Goal: Communication & Community: Share content

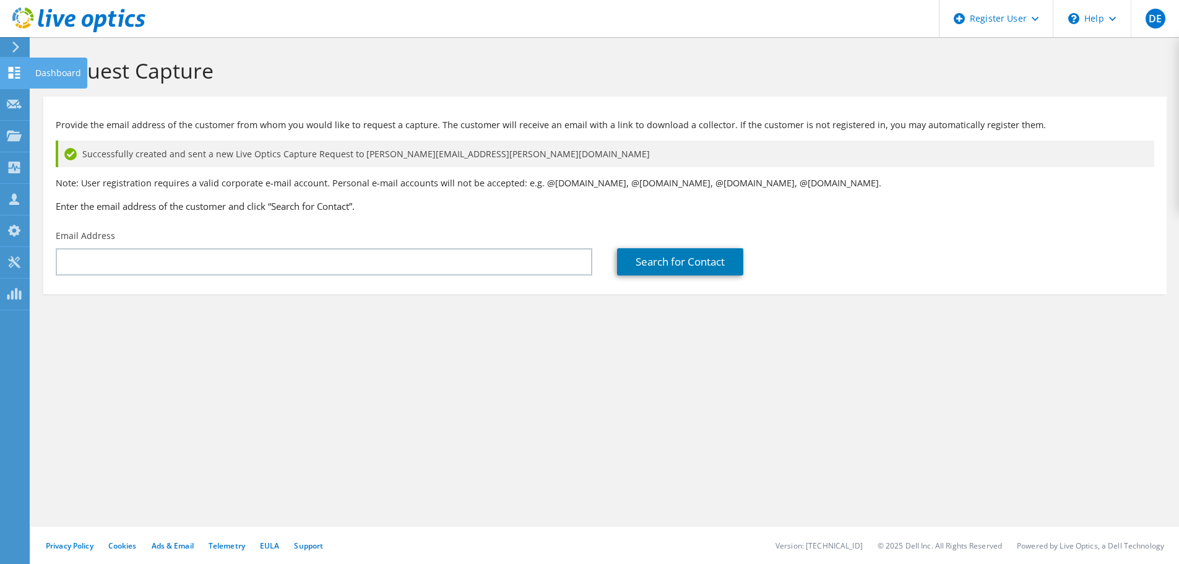
click at [38, 67] on div "Dashboard" at bounding box center [58, 73] width 58 height 31
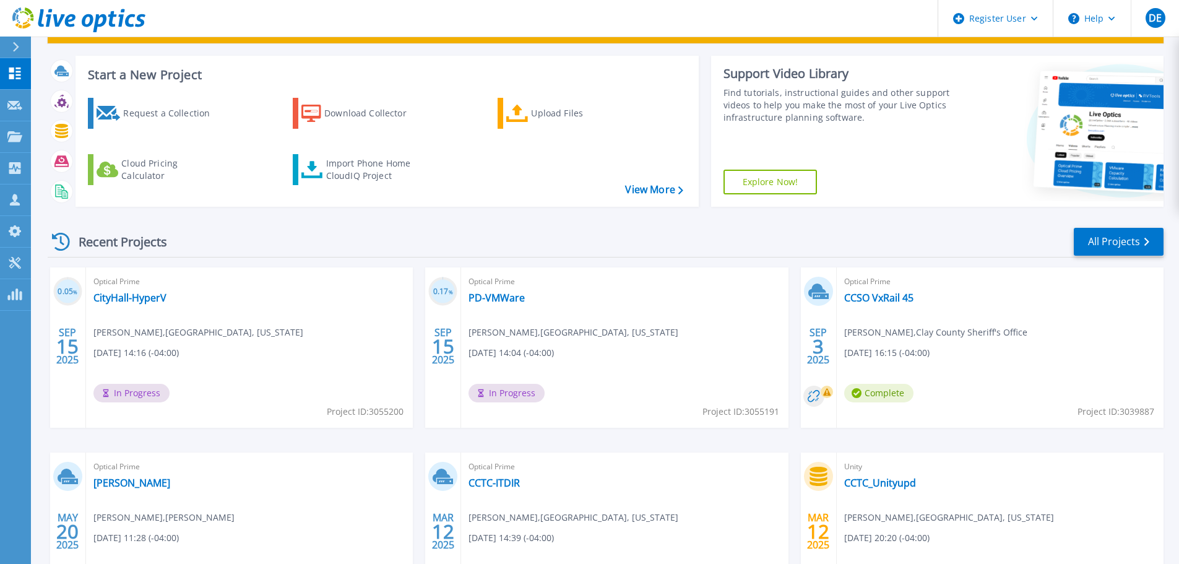
scroll to position [50, 0]
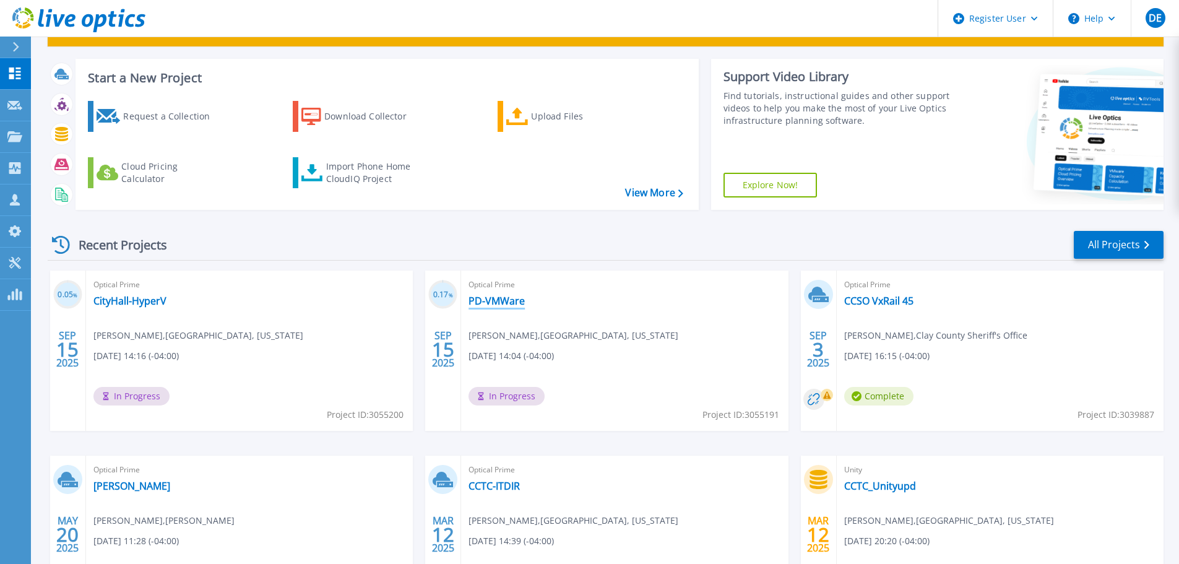
click at [505, 304] on link "PD-VMWare" at bounding box center [496, 301] width 56 height 12
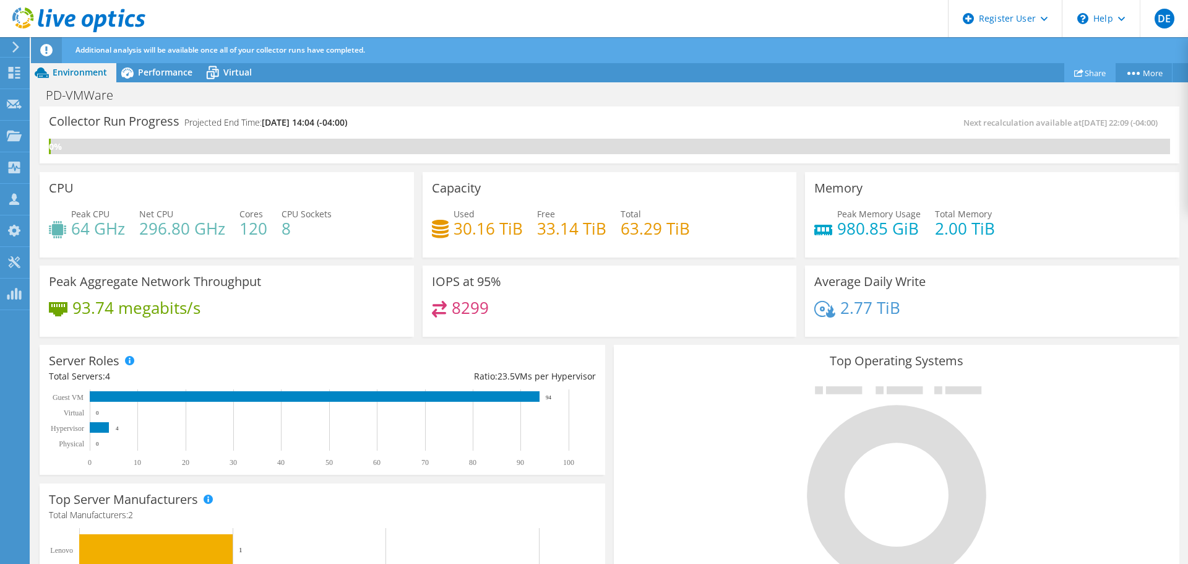
click at [1083, 71] on link "Share" at bounding box center [1089, 72] width 51 height 19
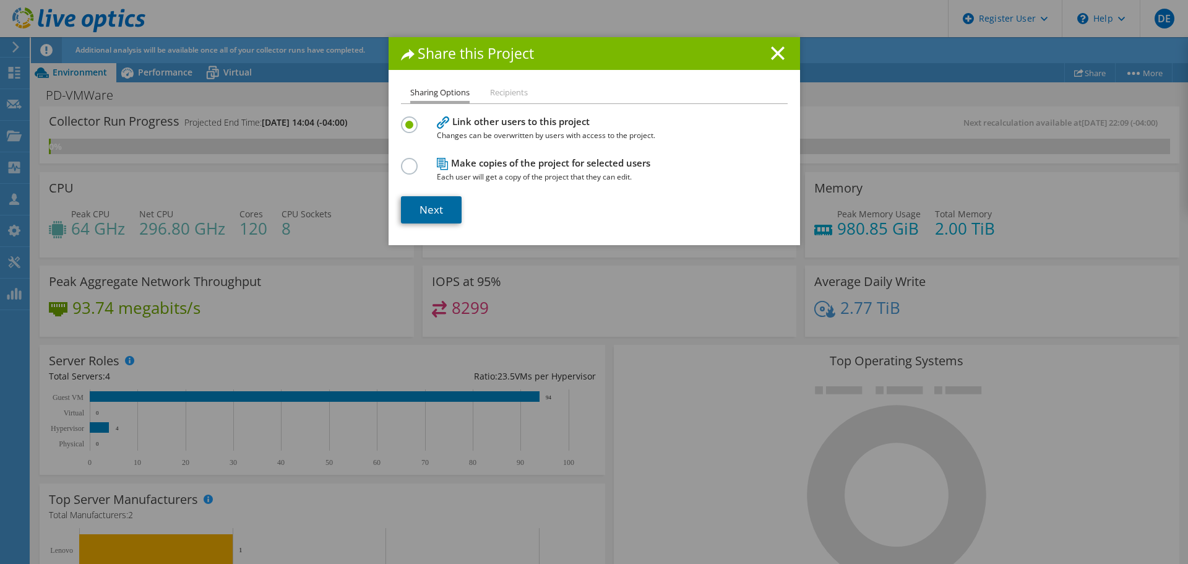
click at [443, 210] on link "Next" at bounding box center [431, 209] width 61 height 27
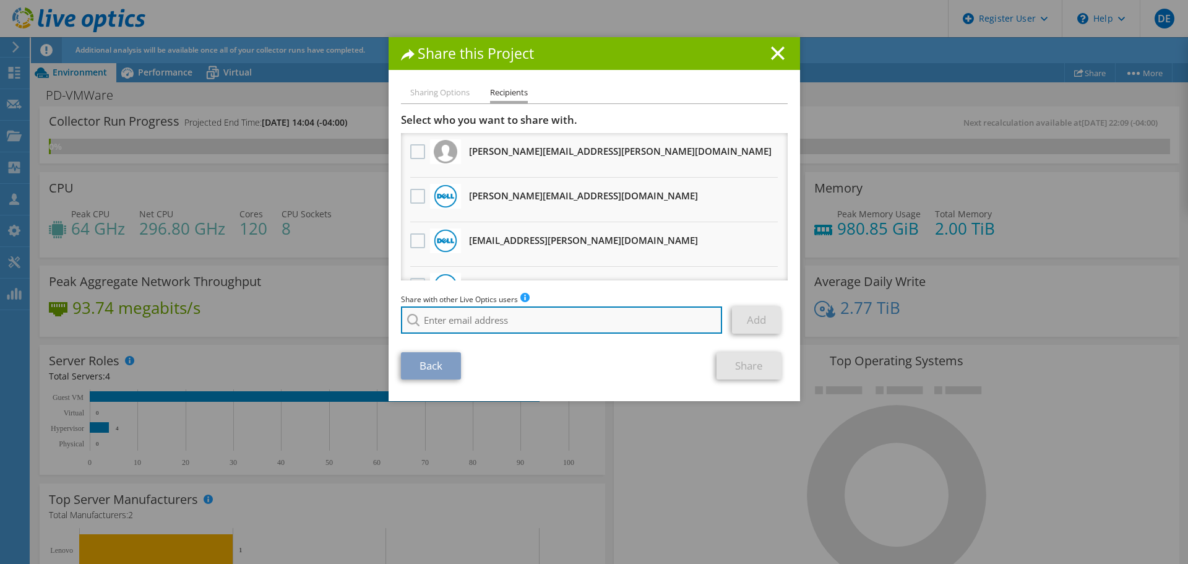
click at [536, 312] on input "search" at bounding box center [562, 319] width 322 height 27
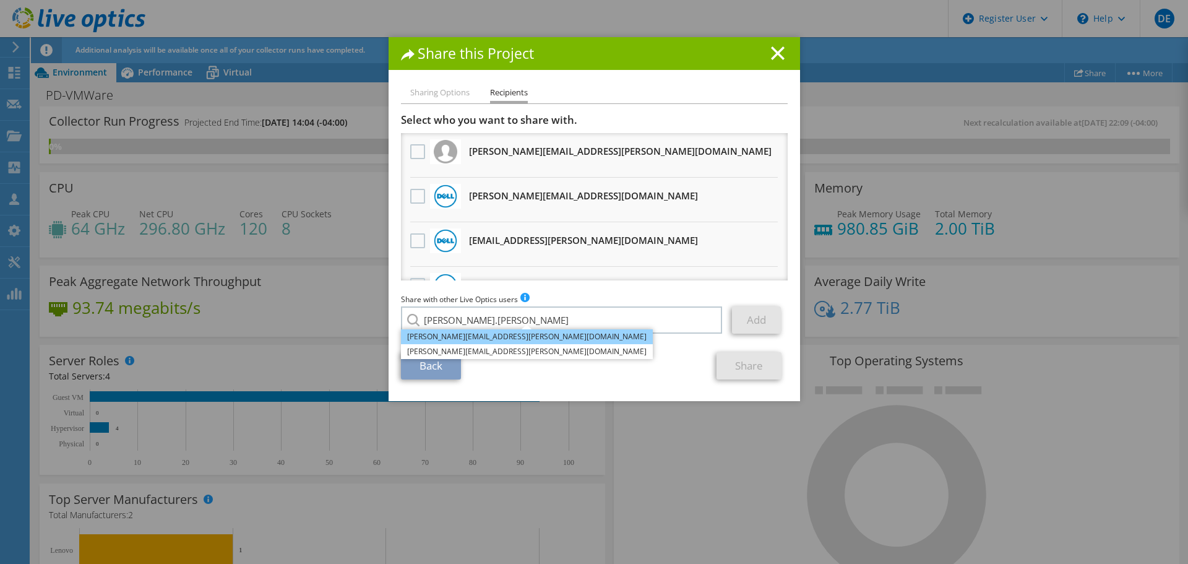
click at [502, 337] on li "[PERSON_NAME][EMAIL_ADDRESS][PERSON_NAME][DOMAIN_NAME]" at bounding box center [527, 336] width 252 height 15
type input "[PERSON_NAME][EMAIL_ADDRESS][PERSON_NAME][DOMAIN_NAME]"
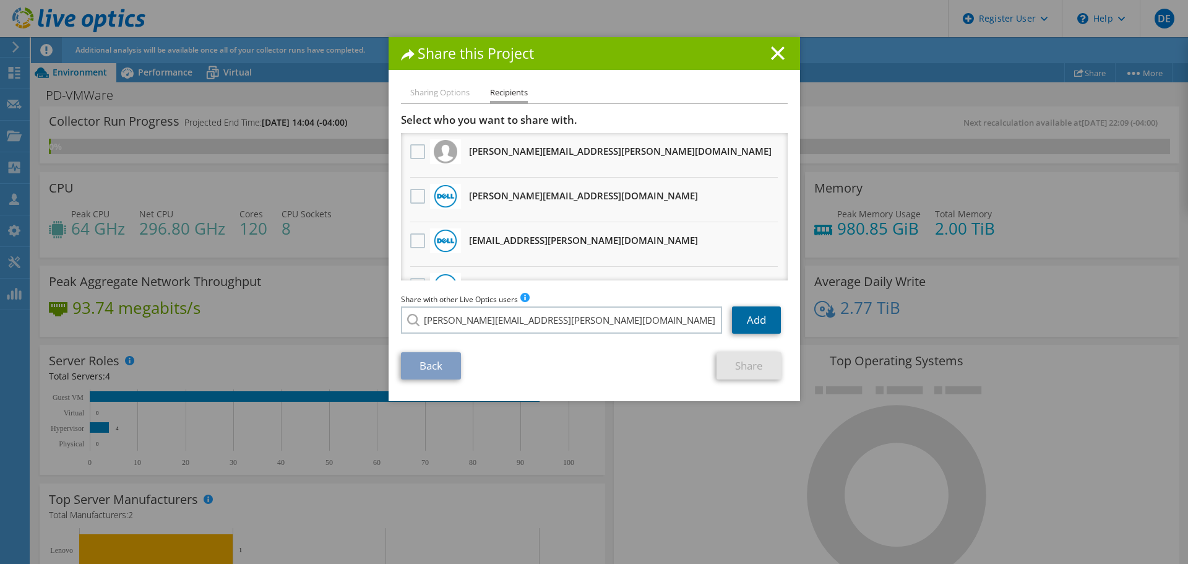
click at [751, 321] on link "Add" at bounding box center [756, 319] width 49 height 27
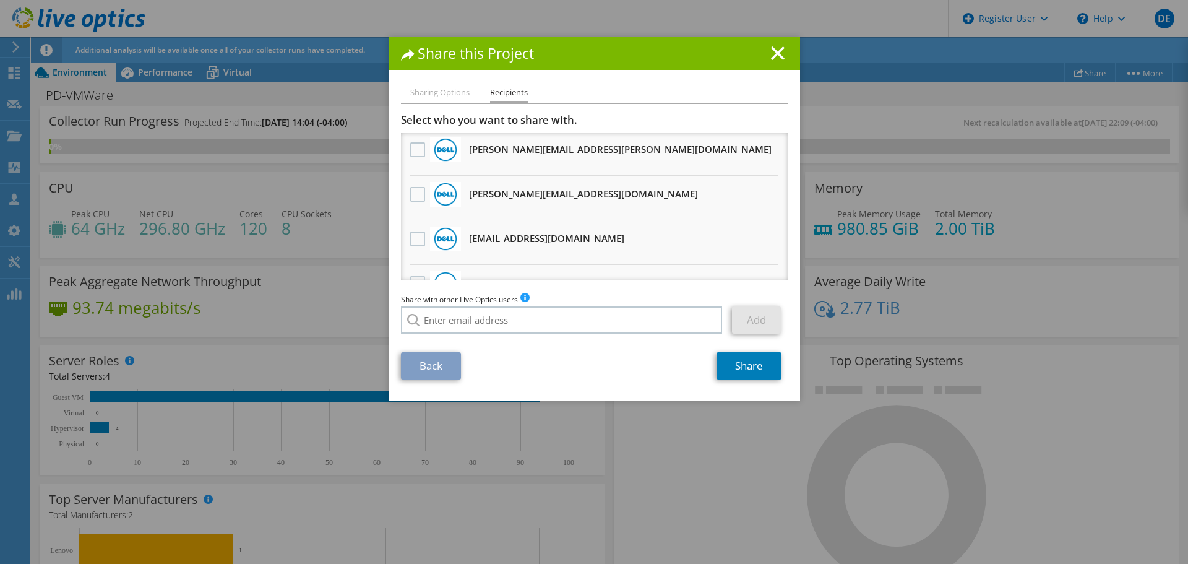
scroll to position [247, 0]
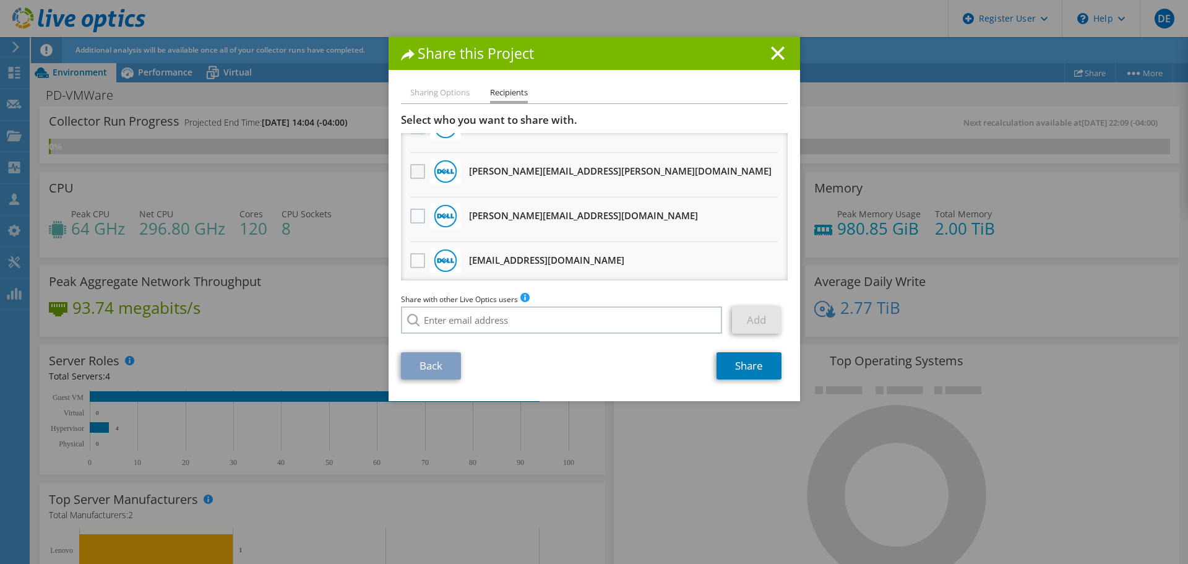
click at [415, 169] on label at bounding box center [419, 171] width 18 height 15
click at [0, 0] on input "checkbox" at bounding box center [0, 0] width 0 height 0
click at [758, 368] on link "Share" at bounding box center [748, 365] width 65 height 27
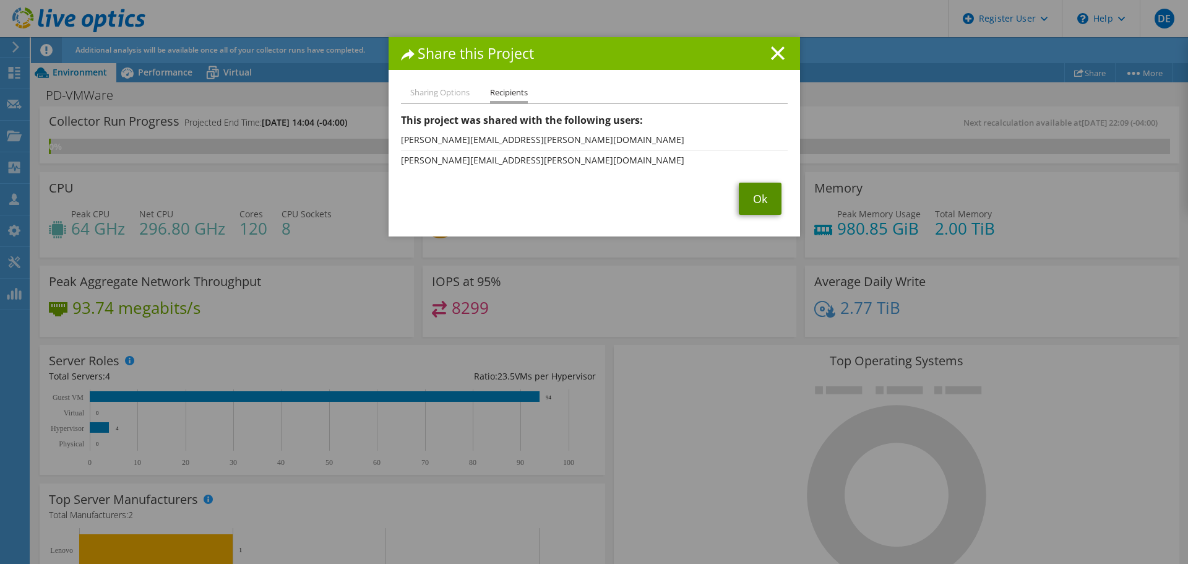
click at [759, 196] on link "Ok" at bounding box center [760, 199] width 43 height 32
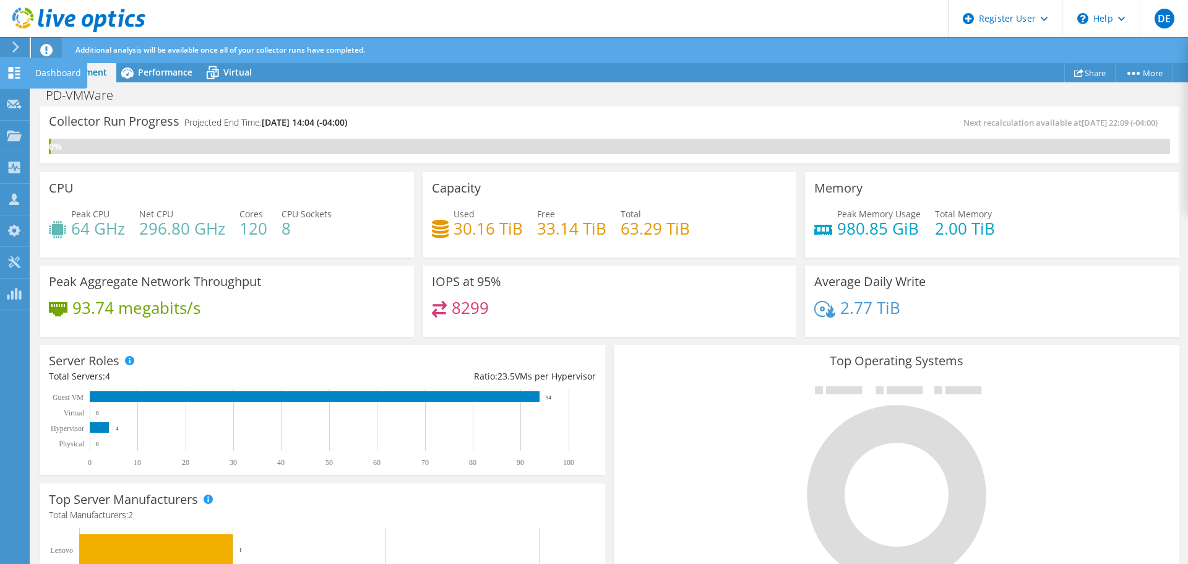
click at [33, 74] on div "Dashboard" at bounding box center [58, 73] width 58 height 31
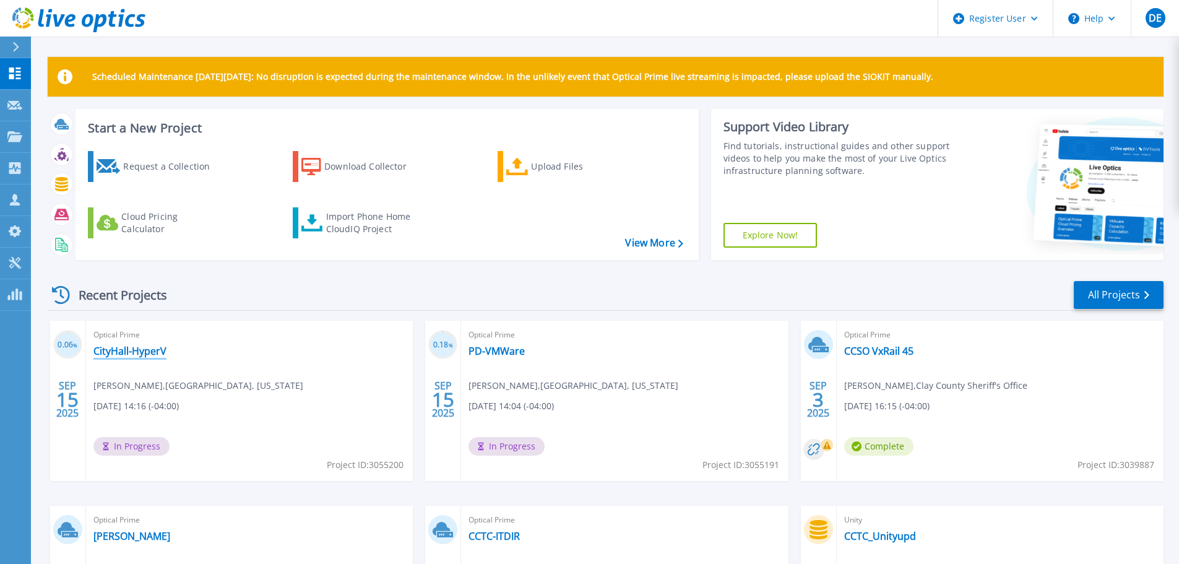
click at [131, 346] on link "CityHall-HyperV" at bounding box center [129, 351] width 73 height 12
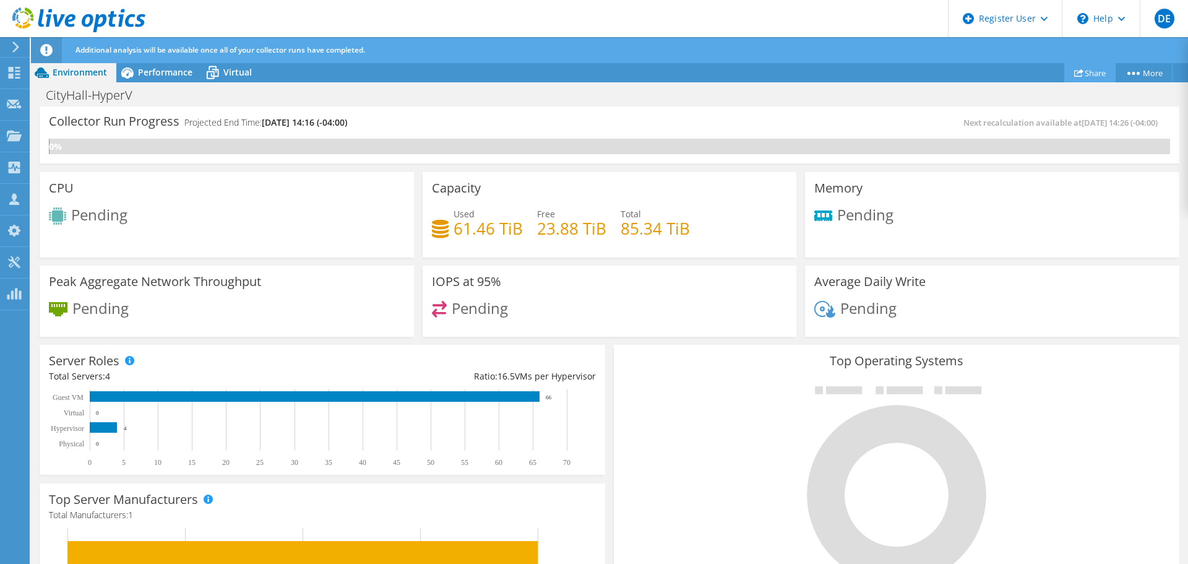
click at [1074, 70] on icon at bounding box center [1078, 72] width 9 height 9
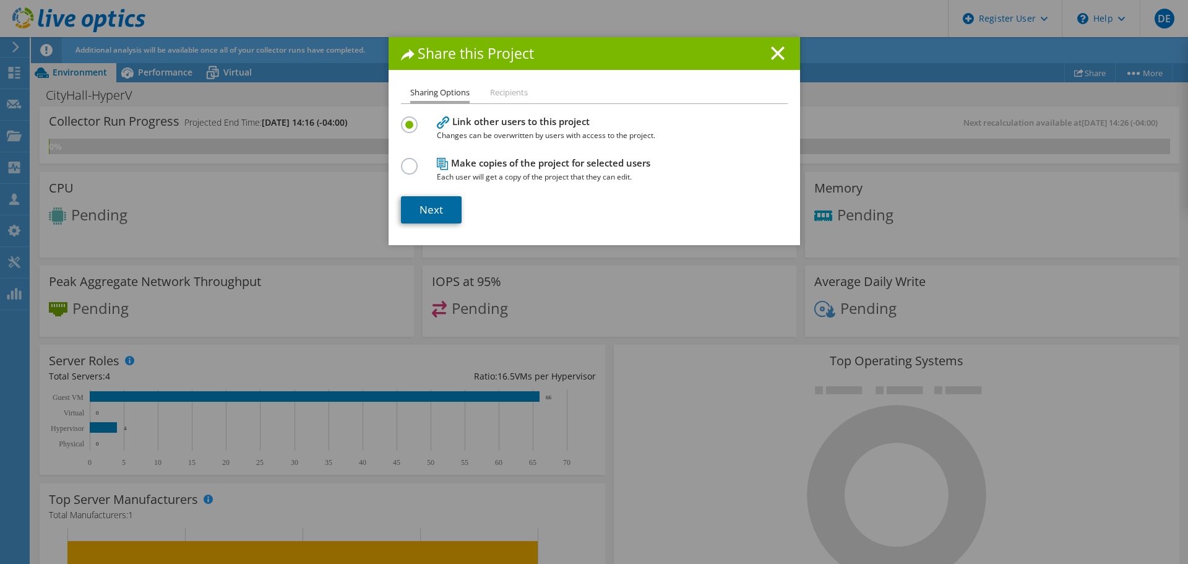
click at [426, 207] on link "Next" at bounding box center [431, 209] width 61 height 27
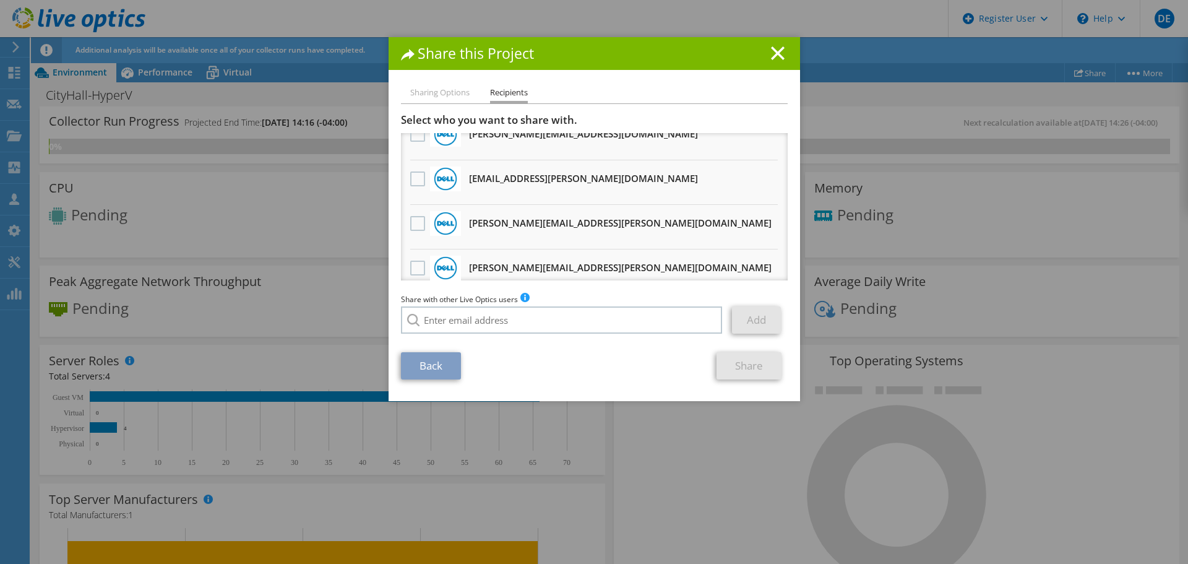
scroll to position [124, 0]
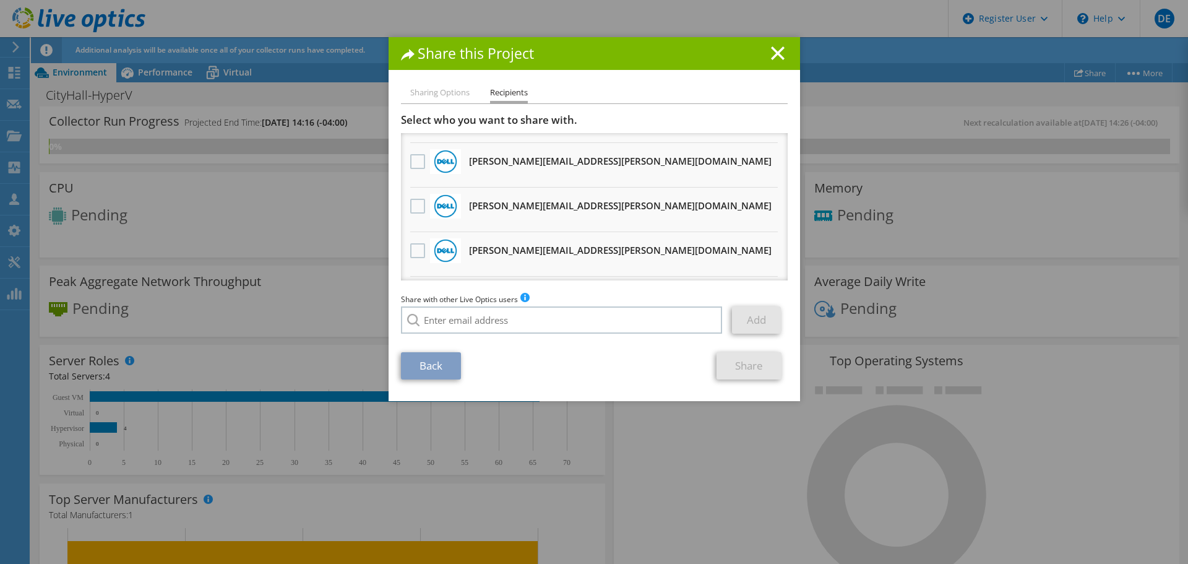
click at [516, 204] on h3 "[PERSON_NAME][EMAIL_ADDRESS][PERSON_NAME][DOMAIN_NAME] Will receive an anonymou…" at bounding box center [620, 206] width 303 height 20
click at [415, 206] on label at bounding box center [419, 206] width 18 height 15
click at [0, 0] on input "checkbox" at bounding box center [0, 0] width 0 height 0
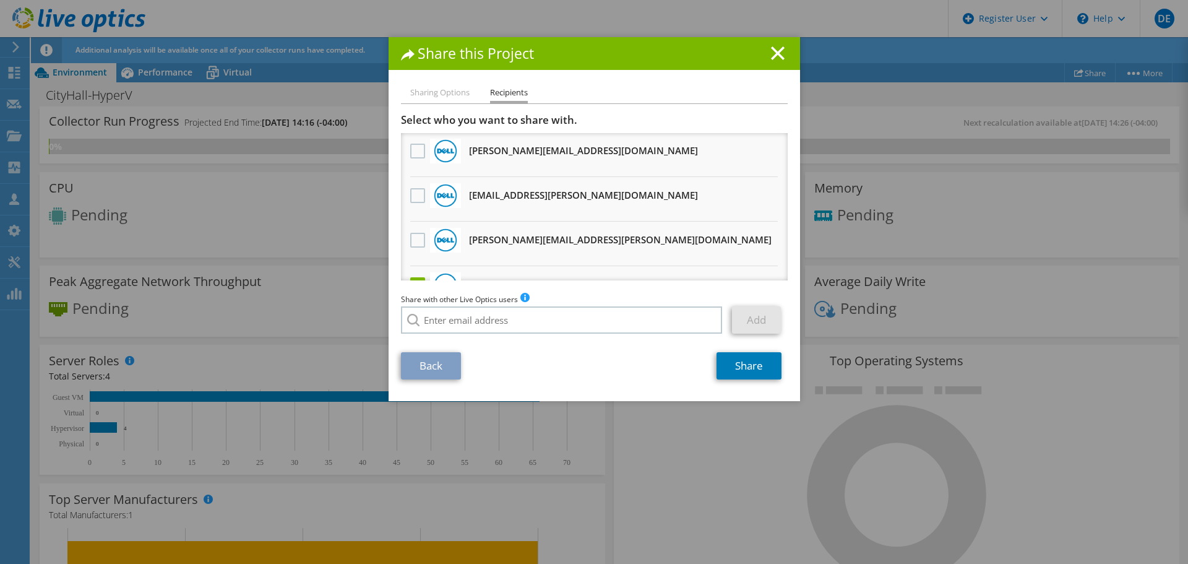
scroll to position [62, 0]
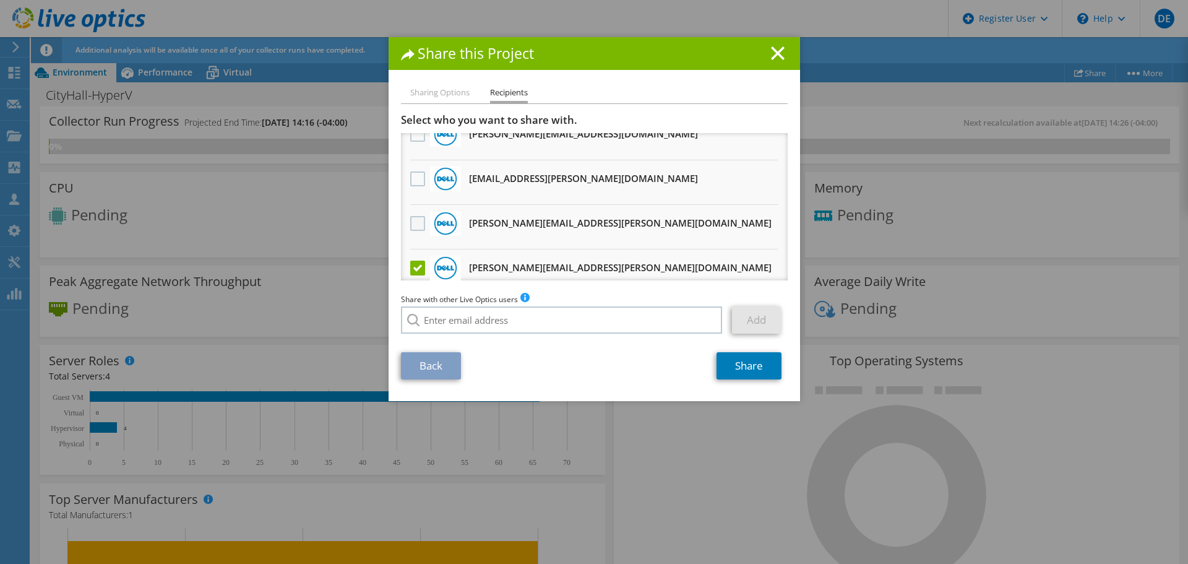
click at [420, 220] on label at bounding box center [419, 223] width 18 height 15
click at [0, 0] on input "checkbox" at bounding box center [0, 0] width 0 height 0
click at [760, 372] on link "Share" at bounding box center [748, 365] width 65 height 27
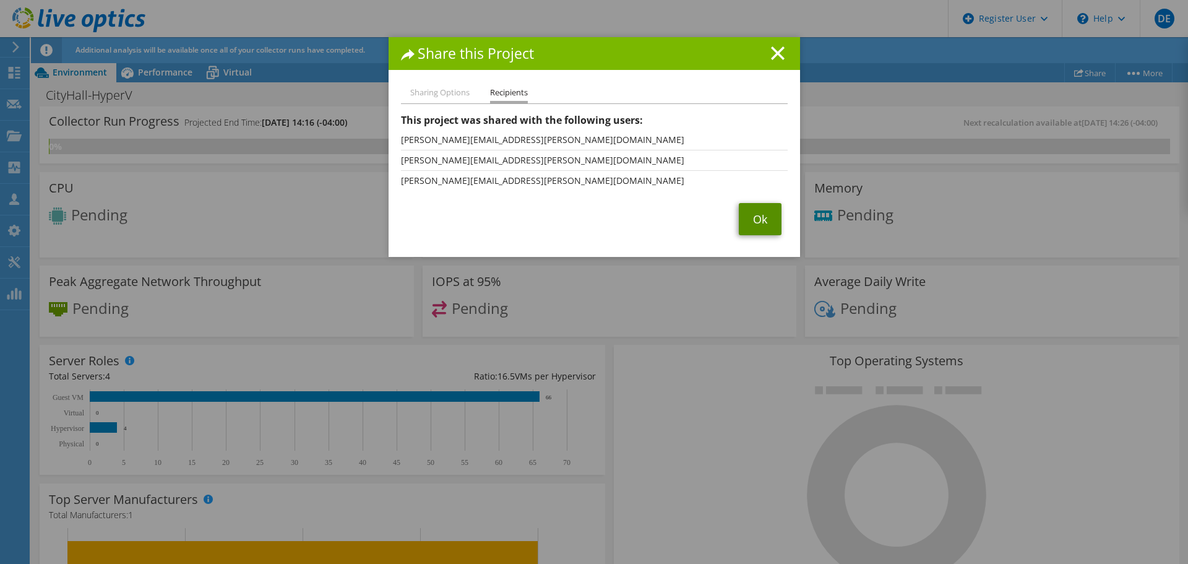
click at [756, 210] on link "Ok" at bounding box center [760, 219] width 43 height 32
